Goal: Information Seeking & Learning: Learn about a topic

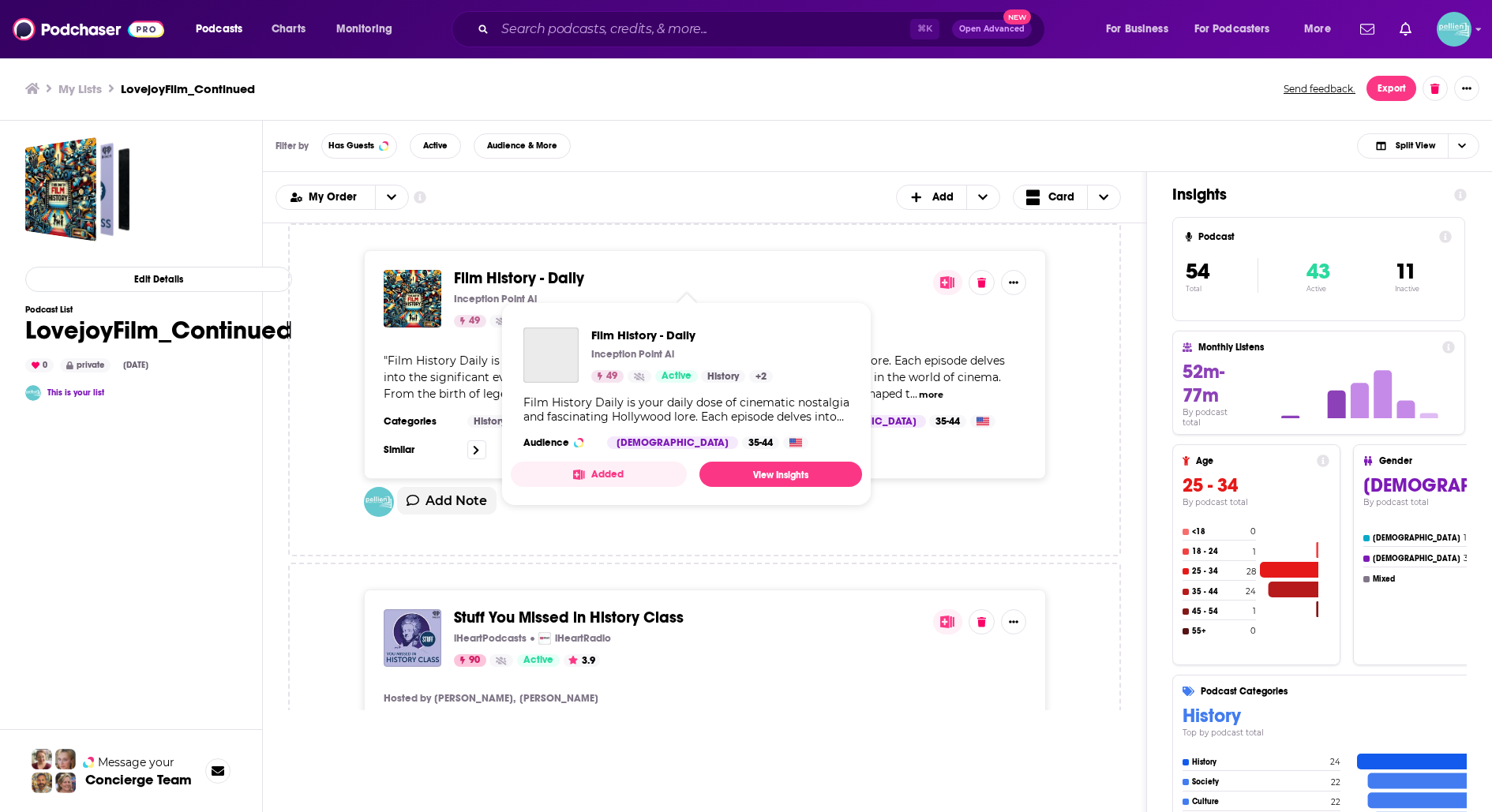
click at [542, 277] on span "Film History - Daily" at bounding box center [519, 278] width 131 height 20
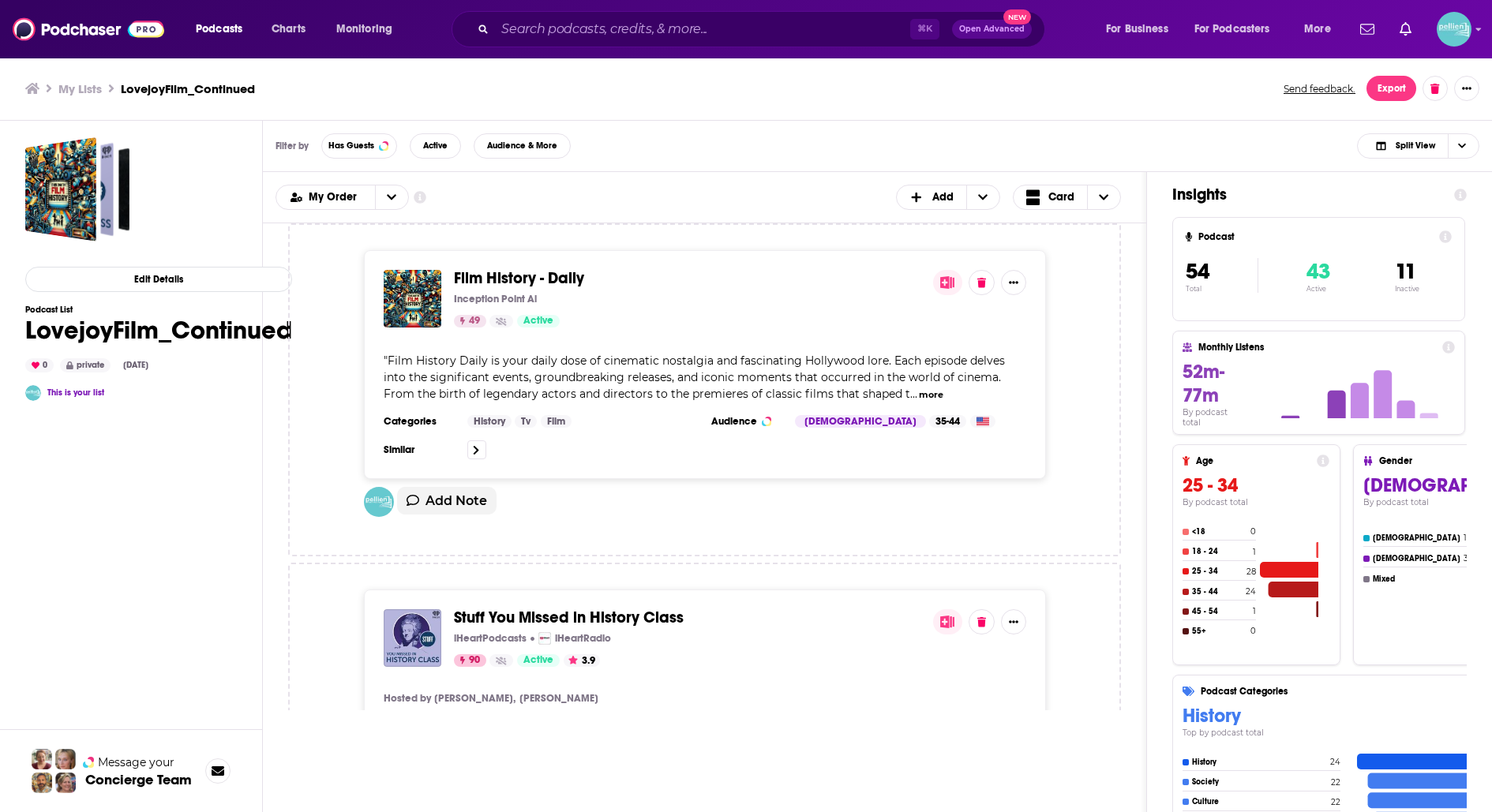
click at [568, 612] on span "Stuff You Missed in History Class" at bounding box center [569, 617] width 230 height 20
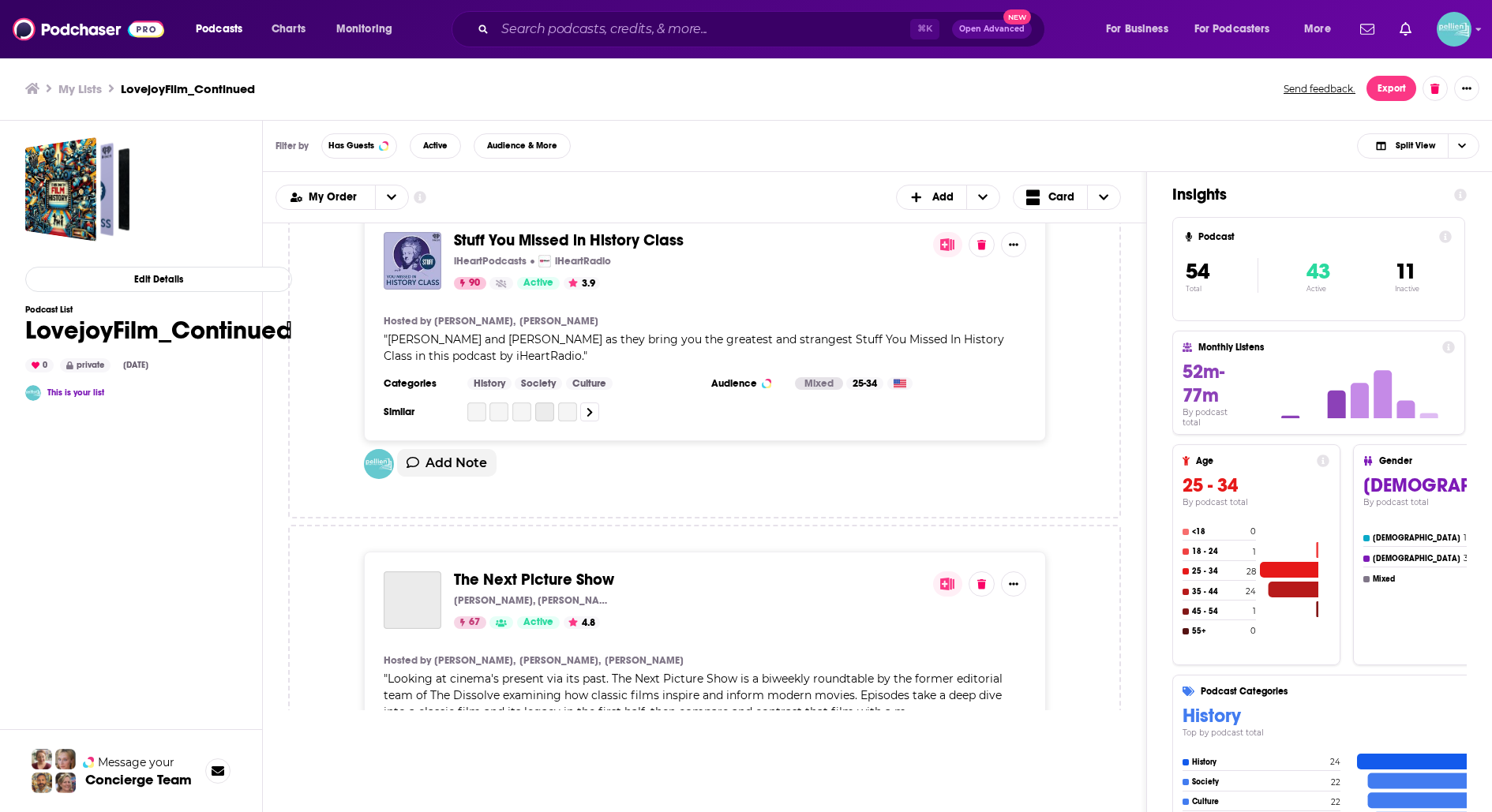
scroll to position [415, 0]
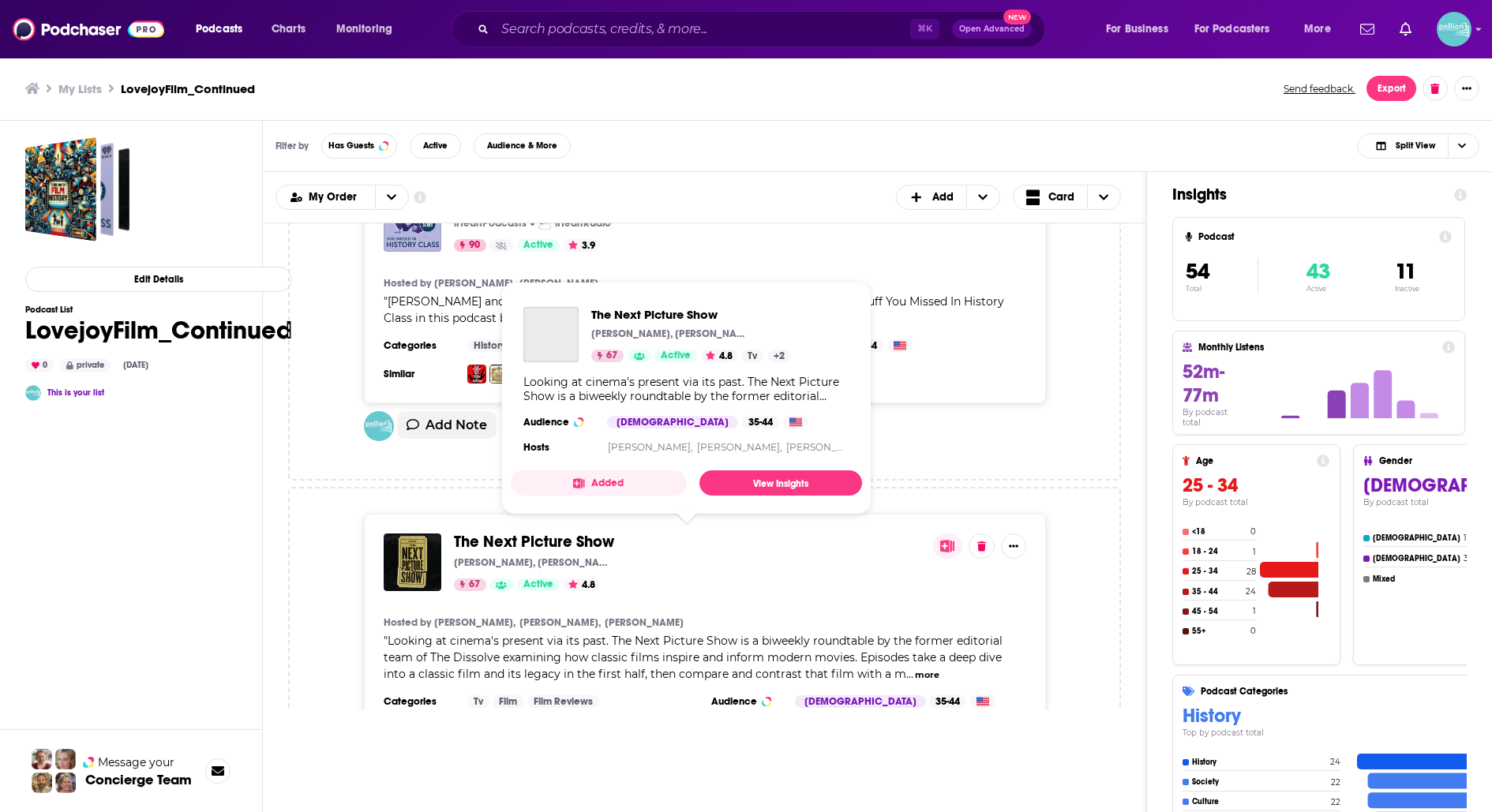
click at [556, 538] on span "The Next Picture Show" at bounding box center [534, 541] width 161 height 20
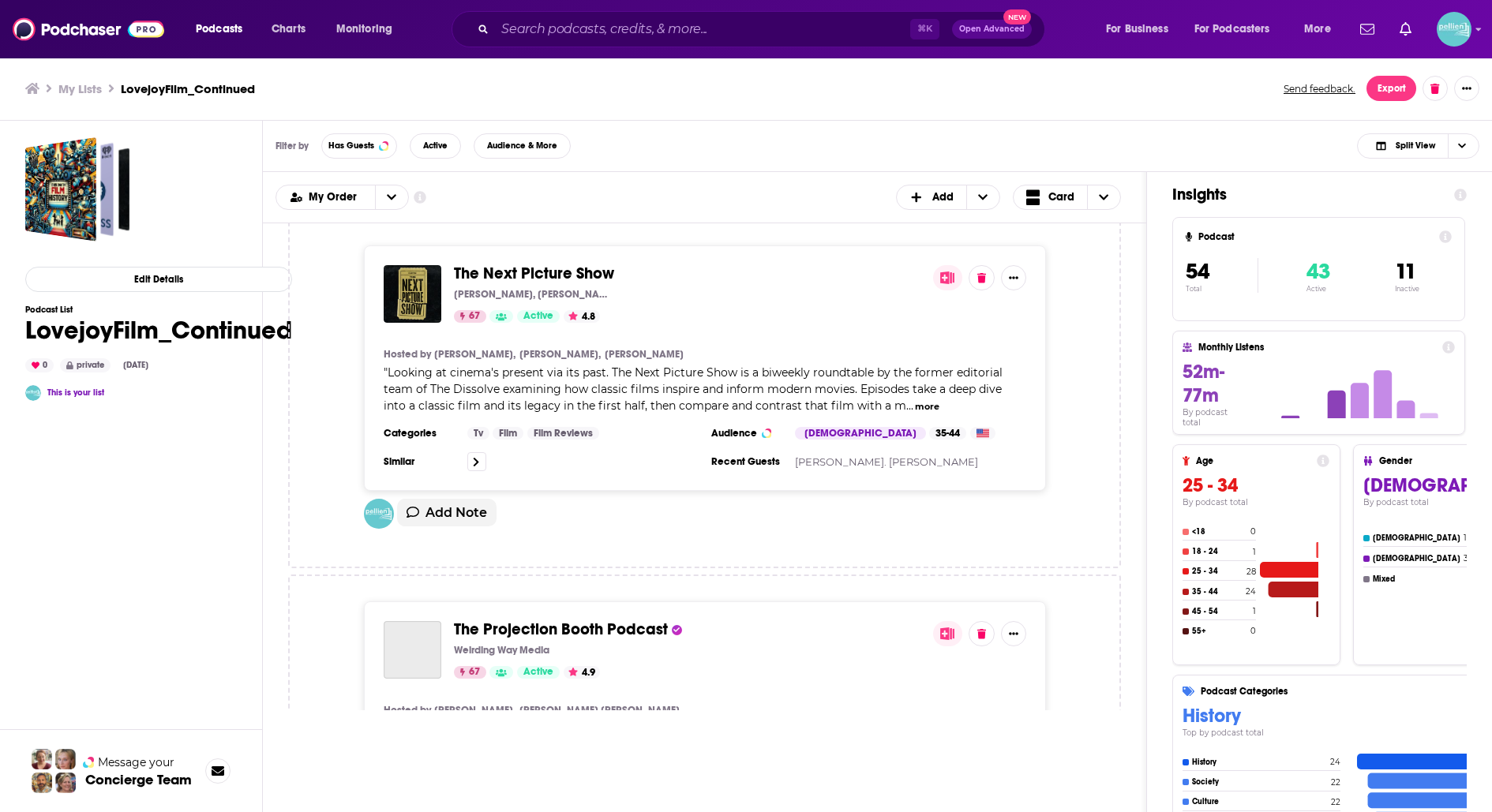
scroll to position [693, 0]
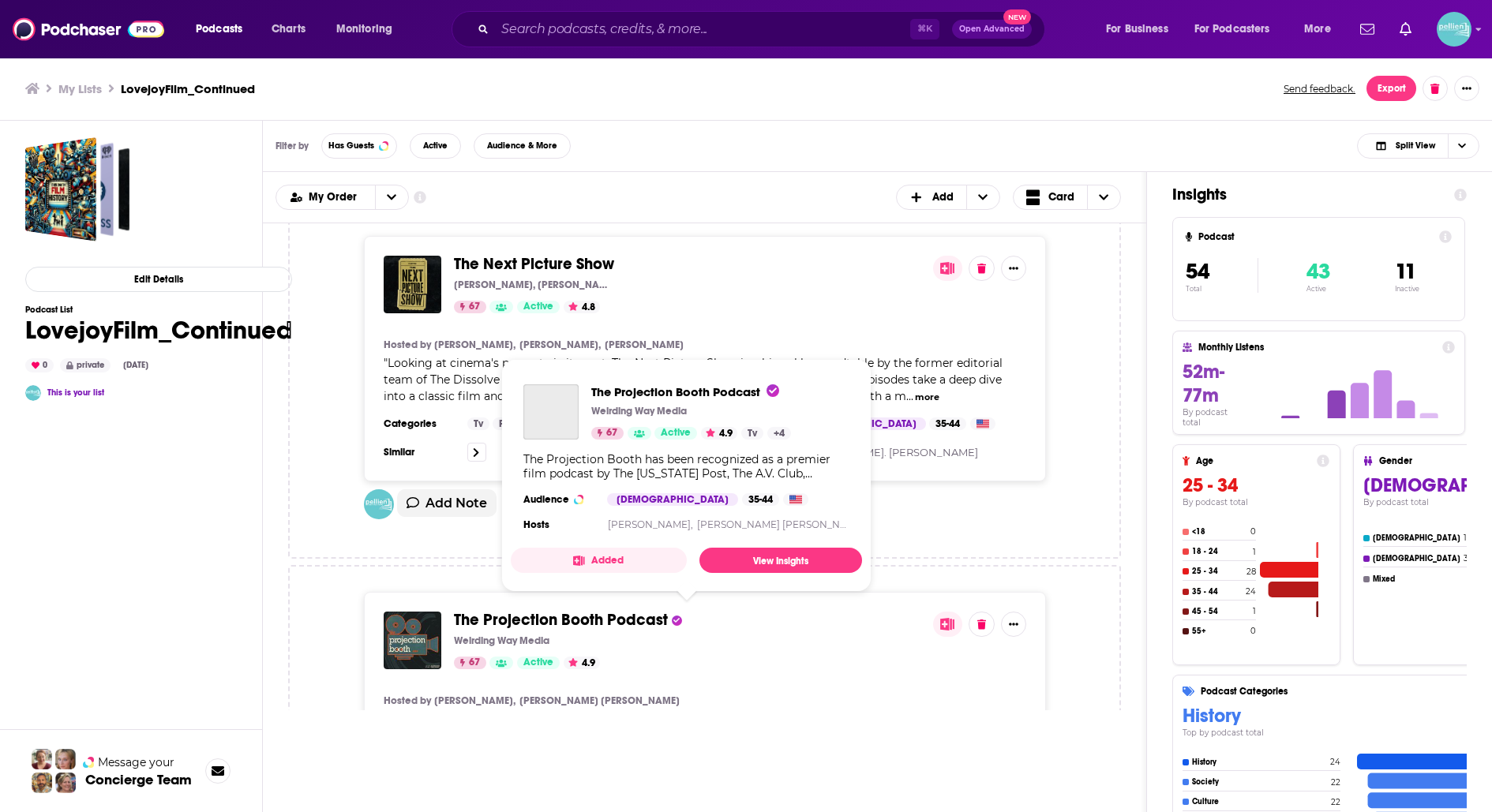
click at [570, 611] on span "The Projection Booth Podcast" at bounding box center [560, 620] width 214 height 20
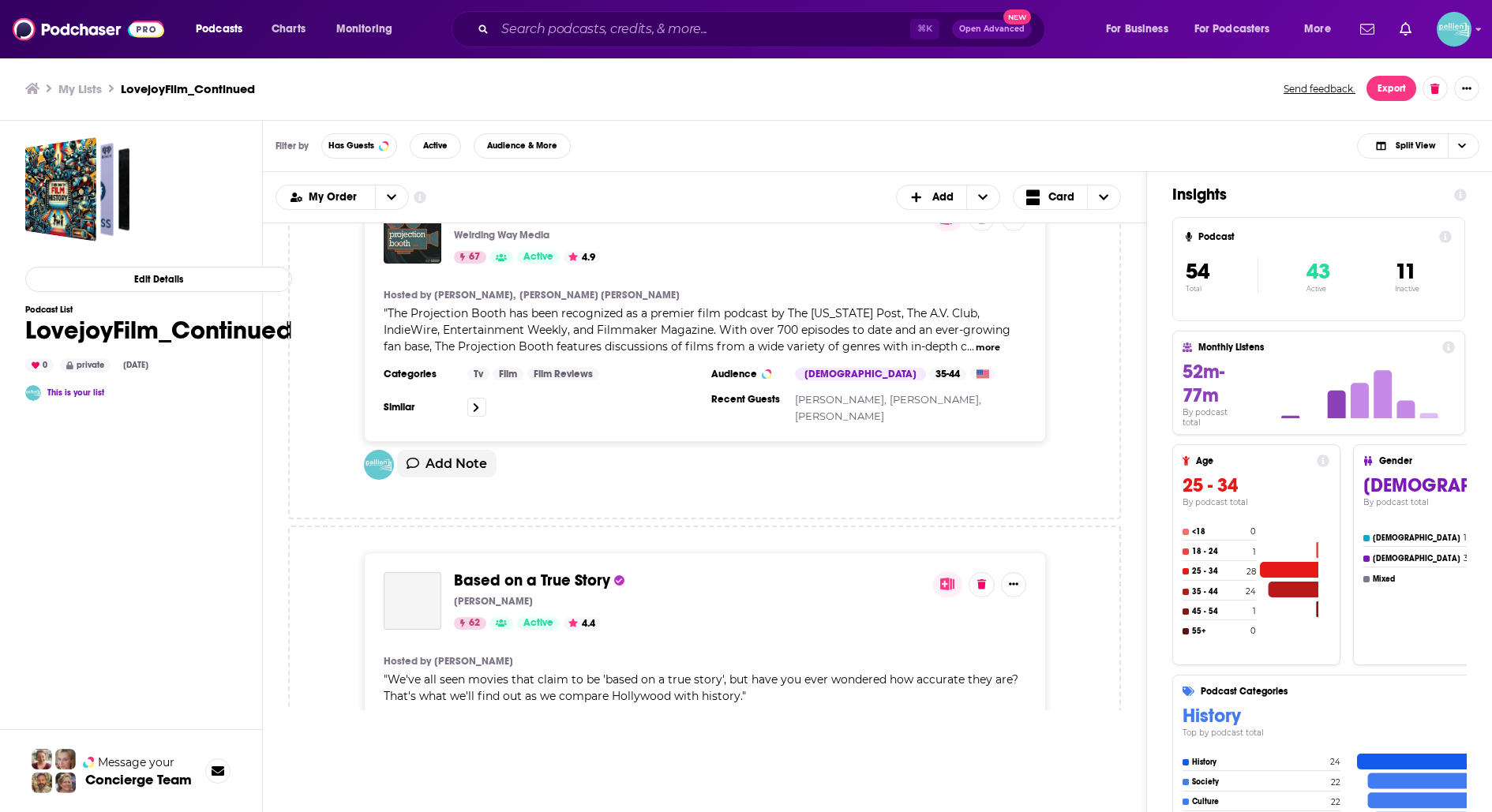
scroll to position [1109, 0]
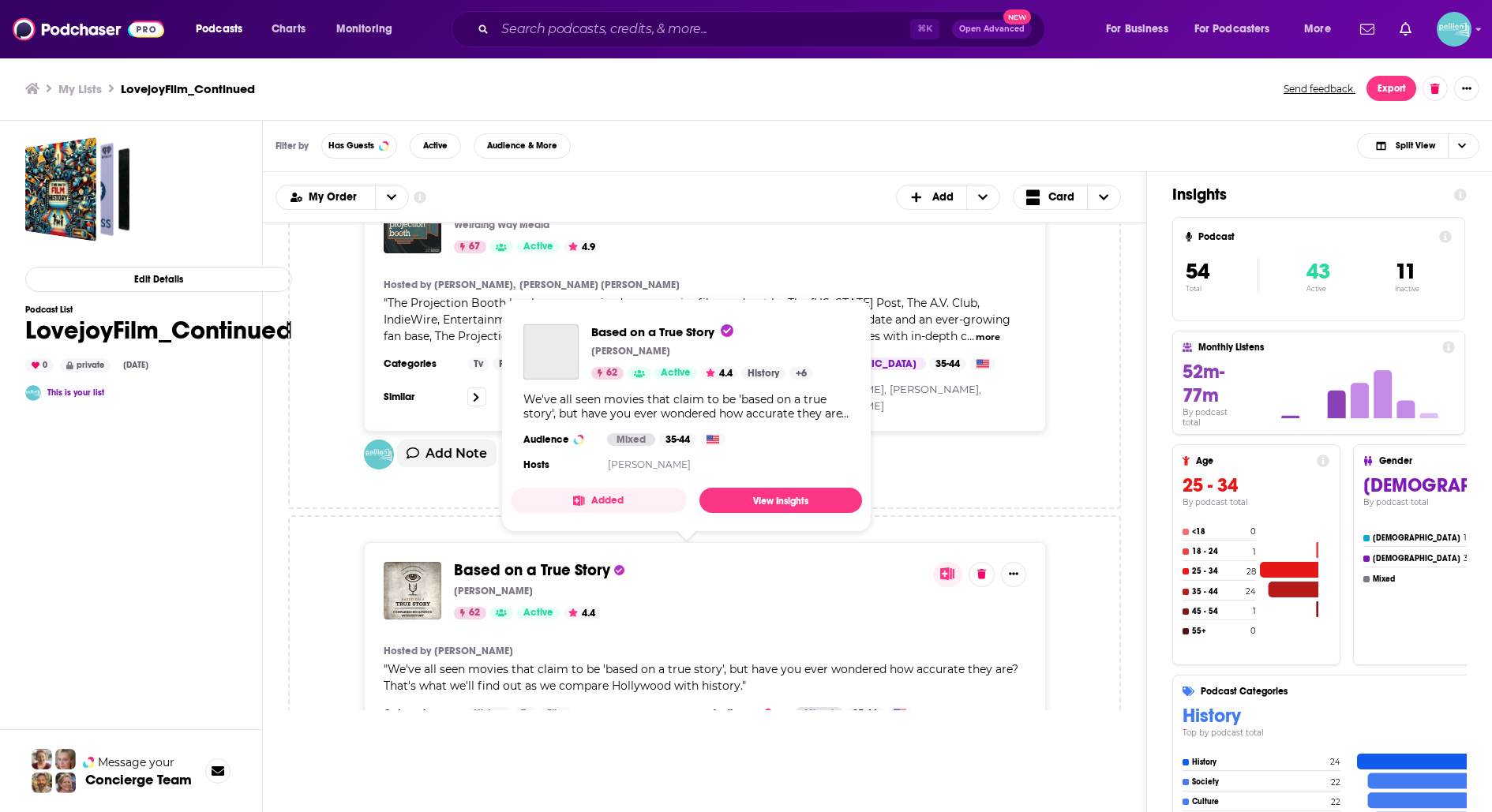
click at [570, 560] on span "Based on a True Story" at bounding box center [531, 569] width 156 height 20
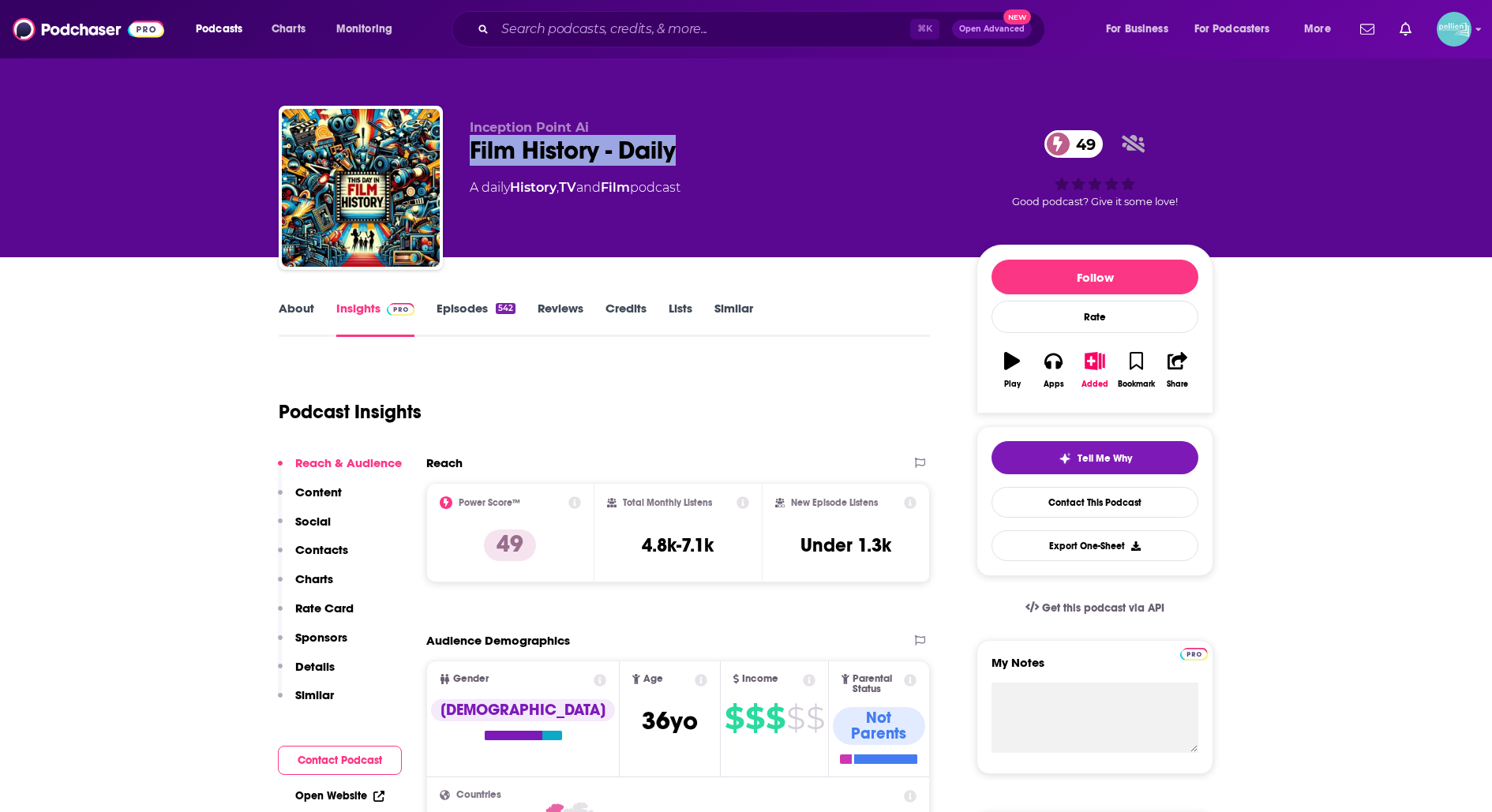
drag, startPoint x: 698, startPoint y: 149, endPoint x: 453, endPoint y: 160, distance: 245.2
click at [453, 160] on div "Inception Point Ai Film History - Daily 49 A daily History , TV and Film podcas…" at bounding box center [746, 190] width 935 height 171
copy h2 "Film History - Daily"
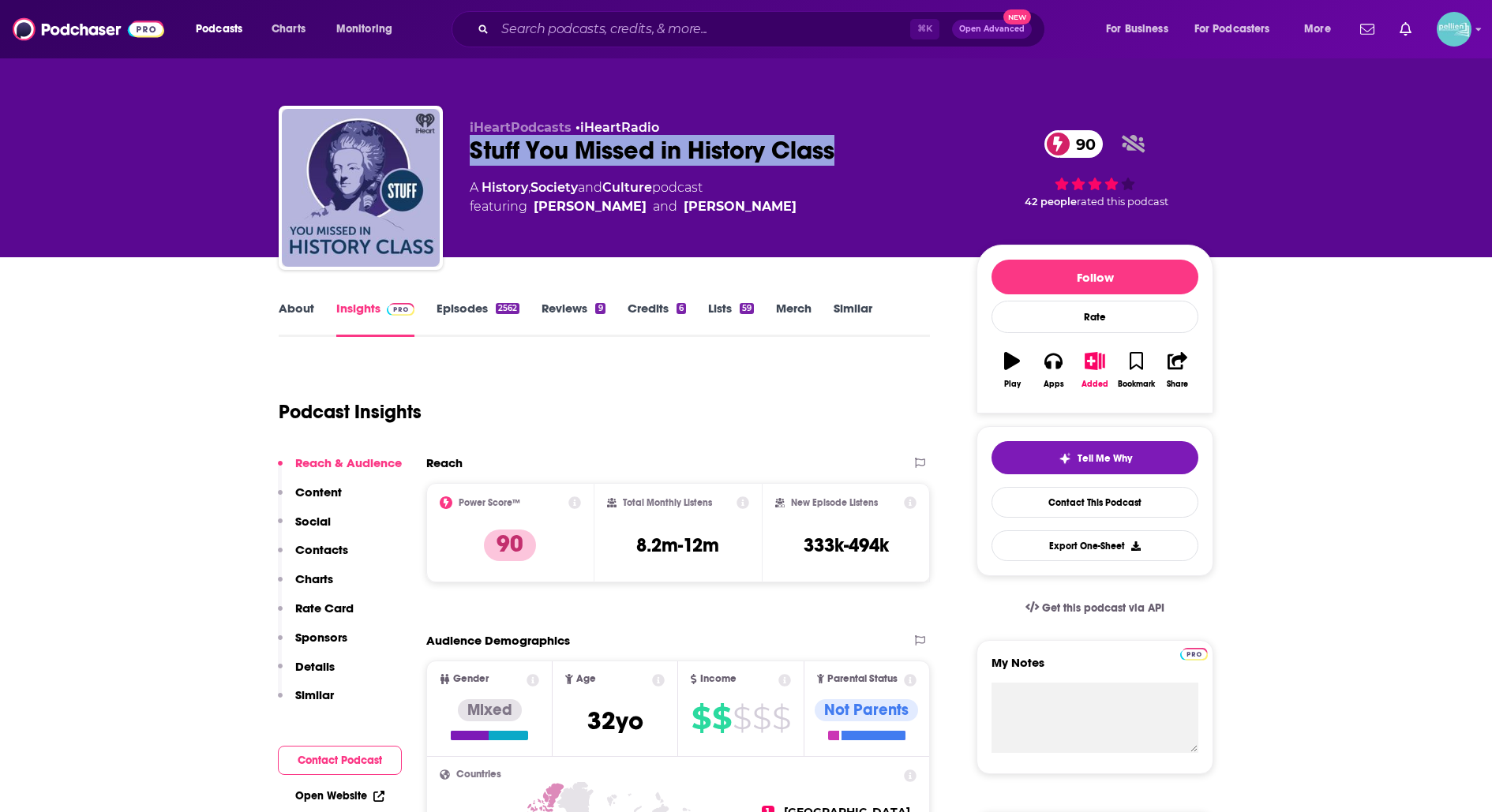
drag, startPoint x: 858, startPoint y: 150, endPoint x: 463, endPoint y: 146, distance: 395.0
click at [463, 146] on div "iHeartPodcasts • iHeartRadio Stuff You Missed in History Class 90 A History , S…" at bounding box center [746, 190] width 935 height 171
copy h2 "Stuff You Missed in History Class"
